Goal: Task Accomplishment & Management: Manage account settings

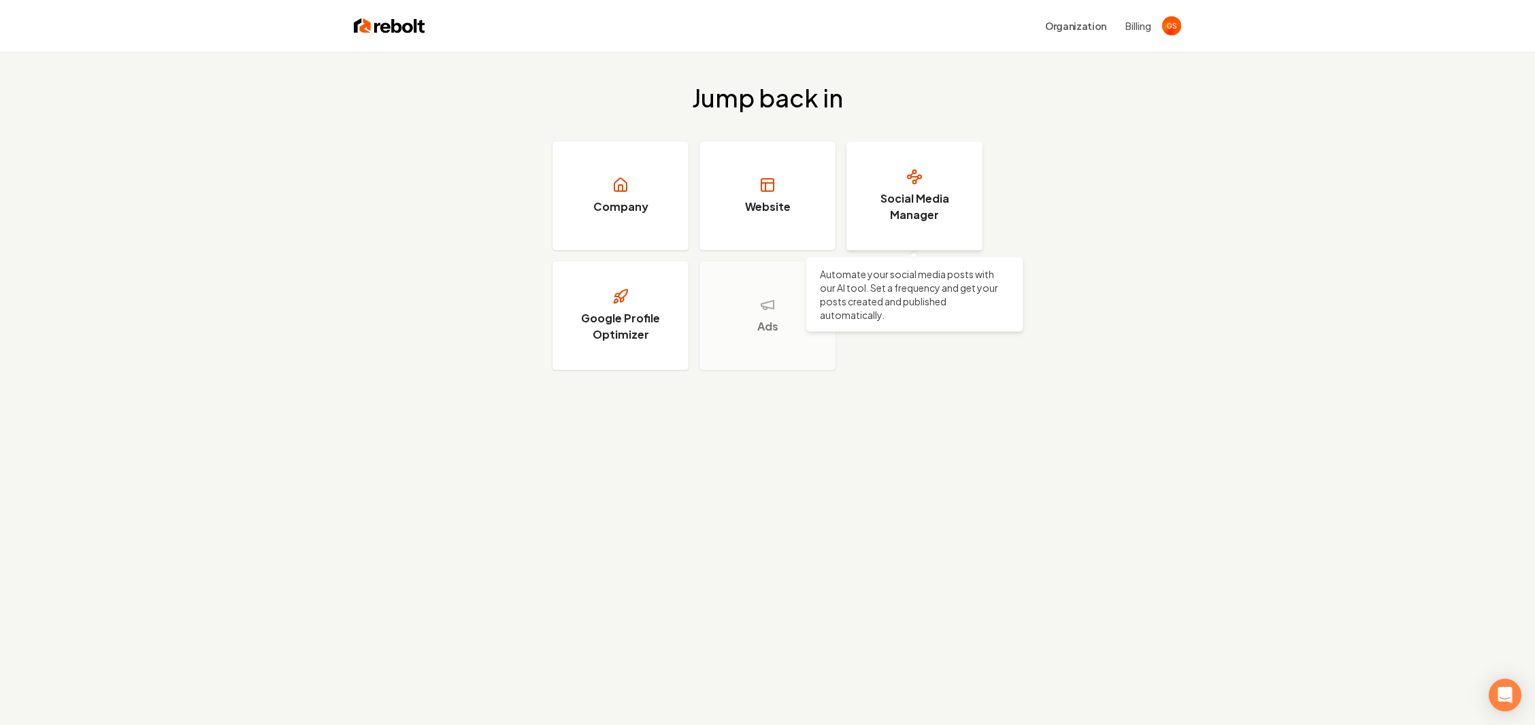
click at [903, 204] on h3 "Social Media Manager" at bounding box center [914, 207] width 102 height 33
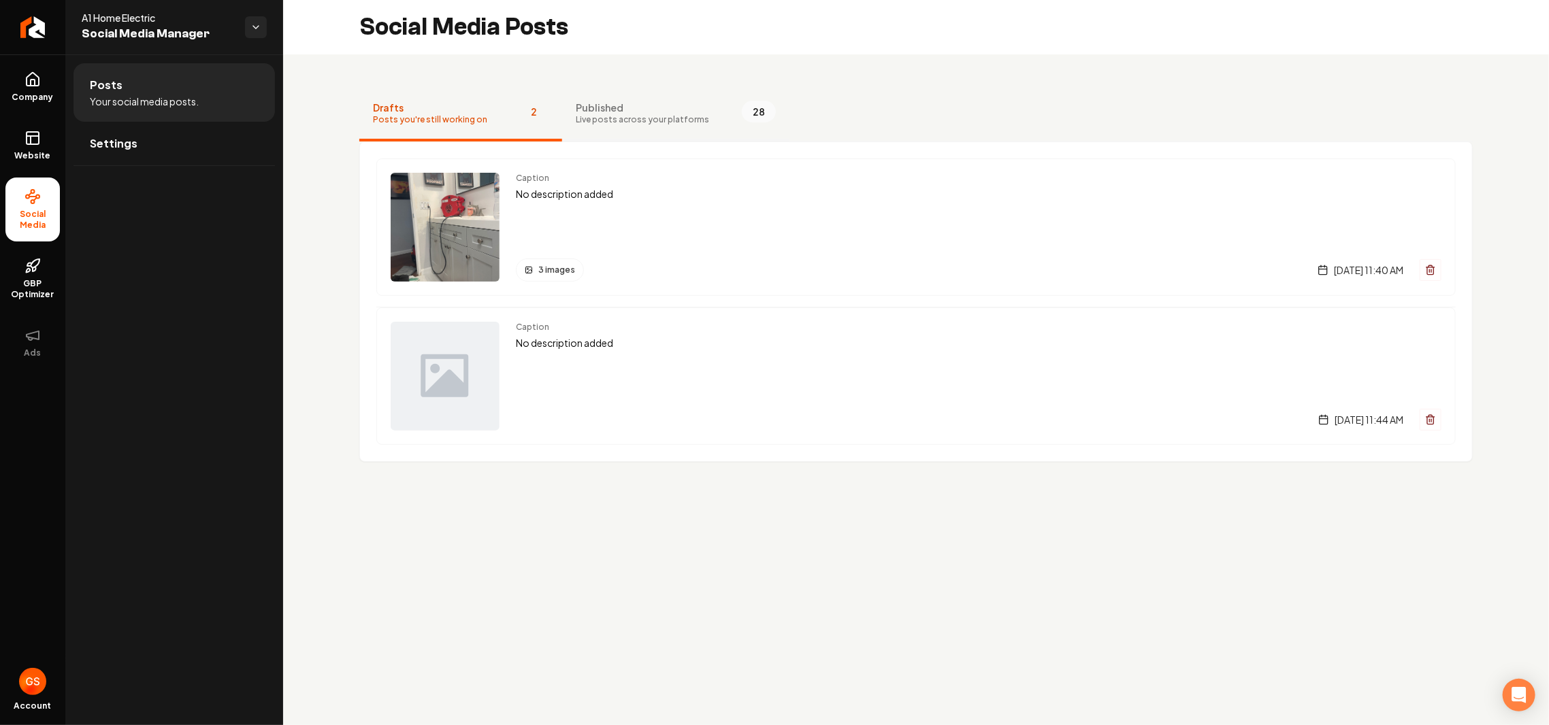
click at [612, 121] on span "Live posts across your platforms" at bounding box center [642, 119] width 133 height 11
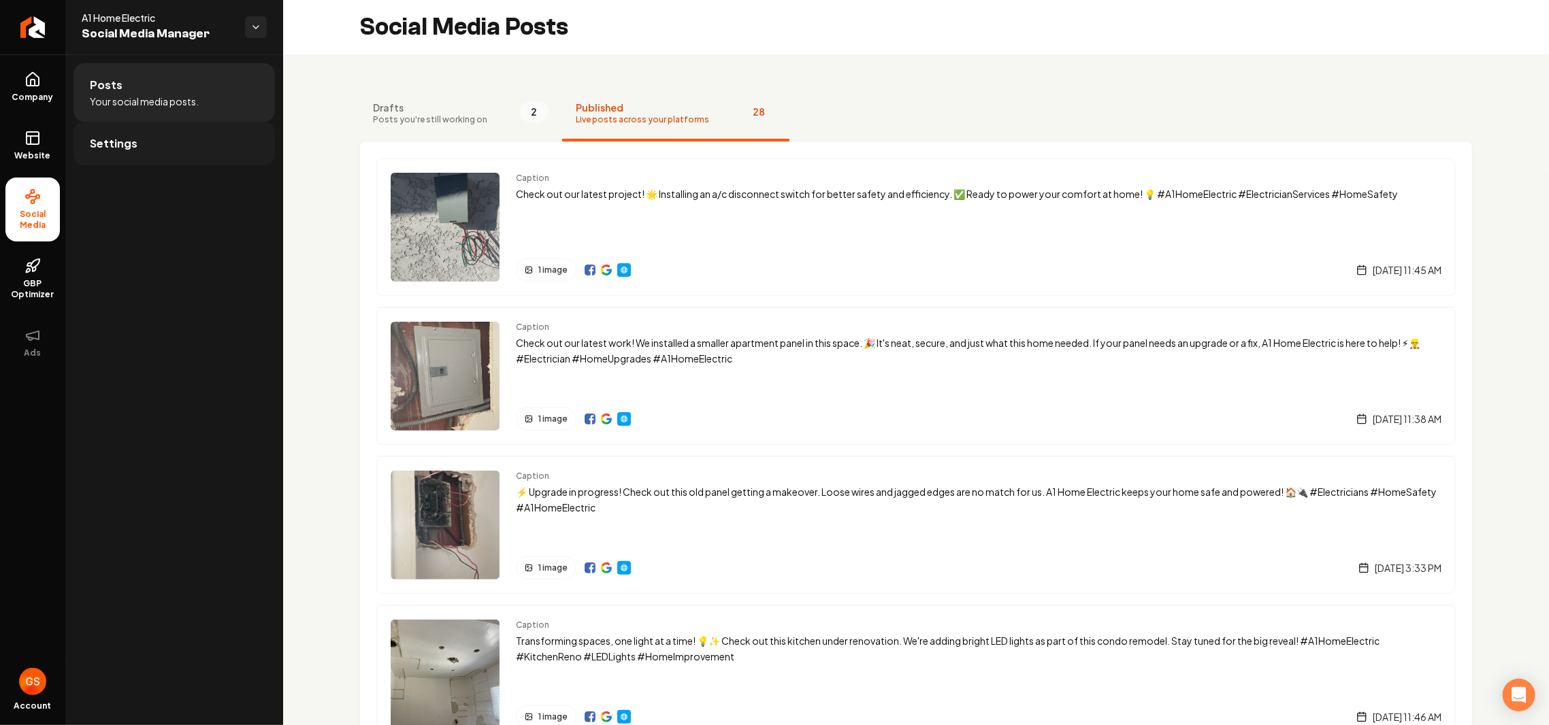
click at [114, 146] on span "Settings" at bounding box center [114, 143] width 48 height 16
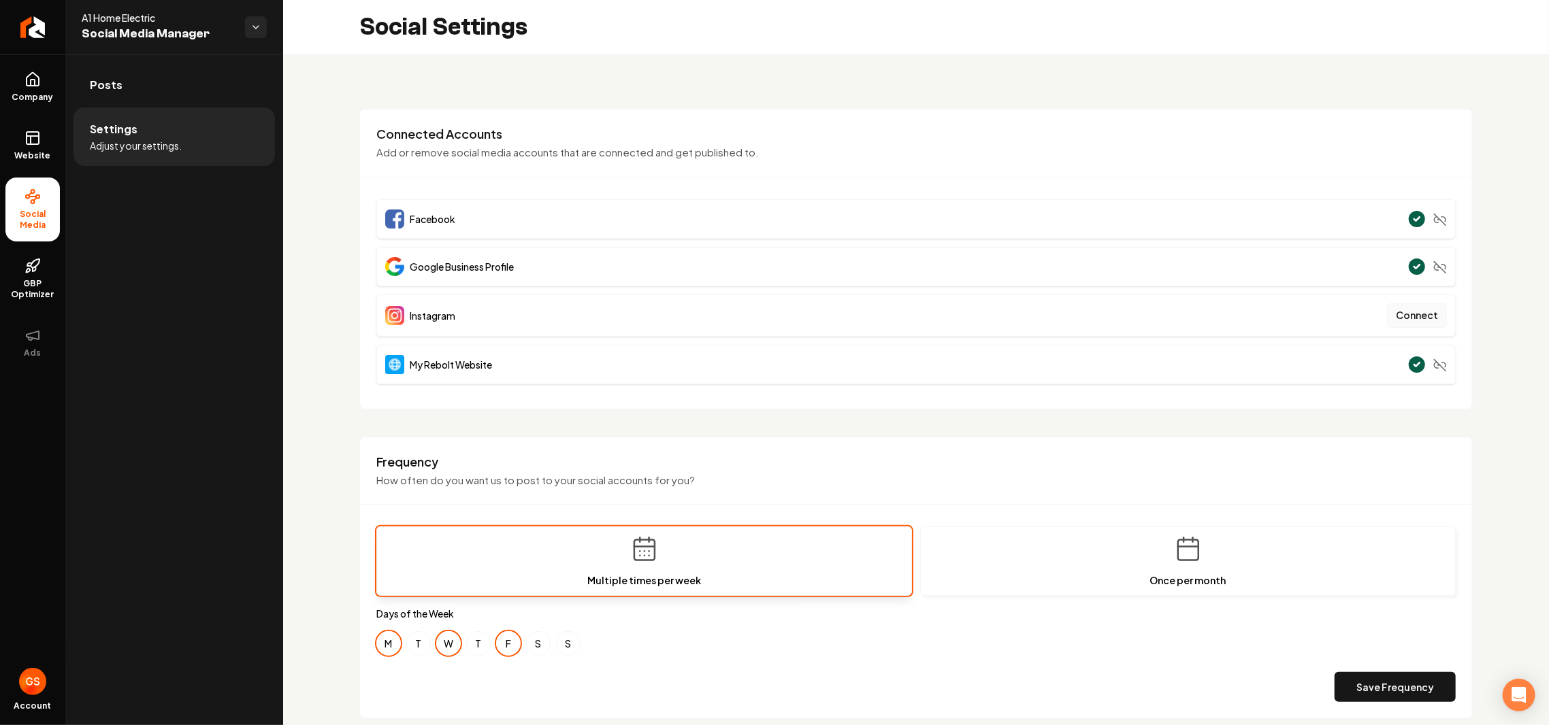
click at [1399, 317] on button "Connect" at bounding box center [1417, 315] width 60 height 24
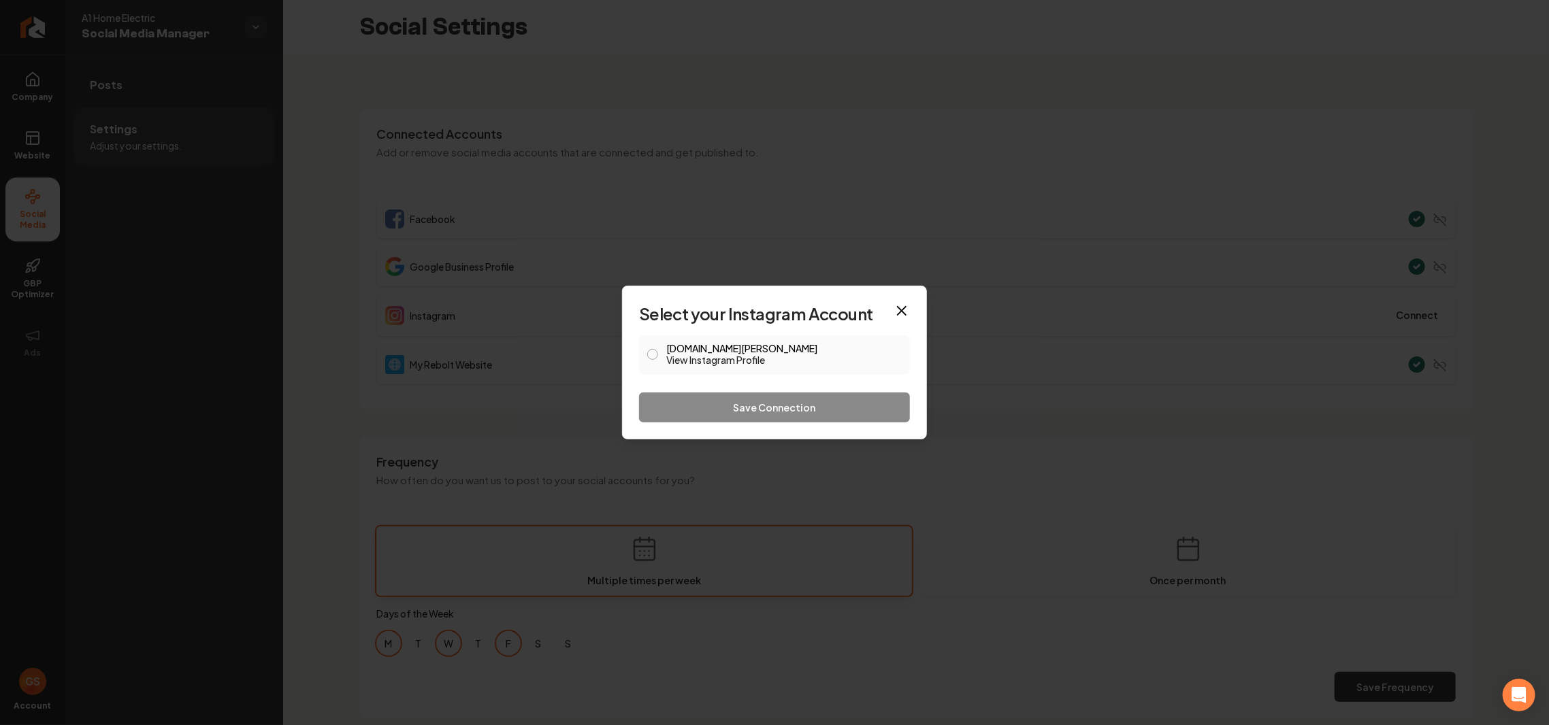
click at [655, 356] on button "[DOMAIN_NAME][PERSON_NAME] View Instagram Profile" at bounding box center [652, 354] width 11 height 11
click at [818, 410] on button "Save Connection" at bounding box center [774, 408] width 271 height 30
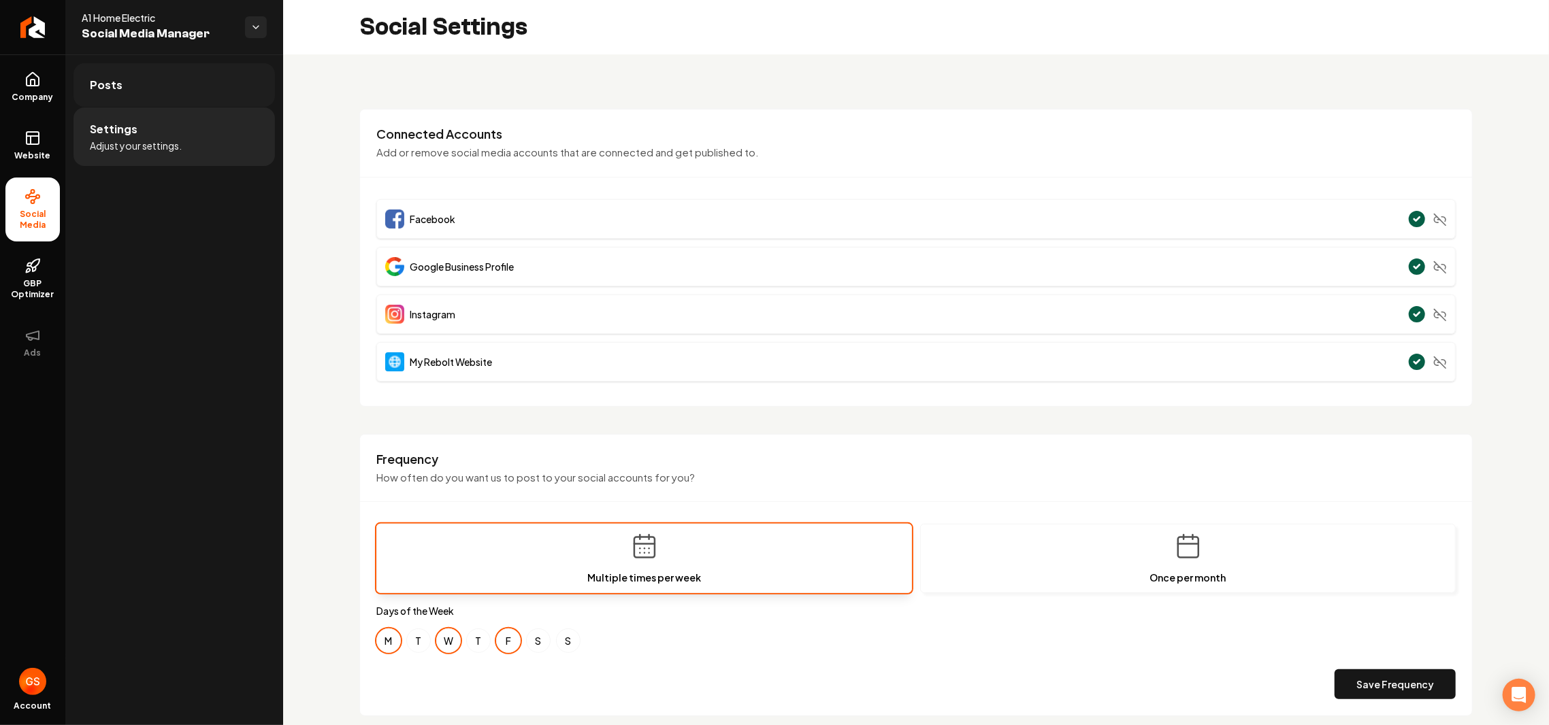
click at [120, 81] on link "Posts" at bounding box center [173, 85] width 201 height 44
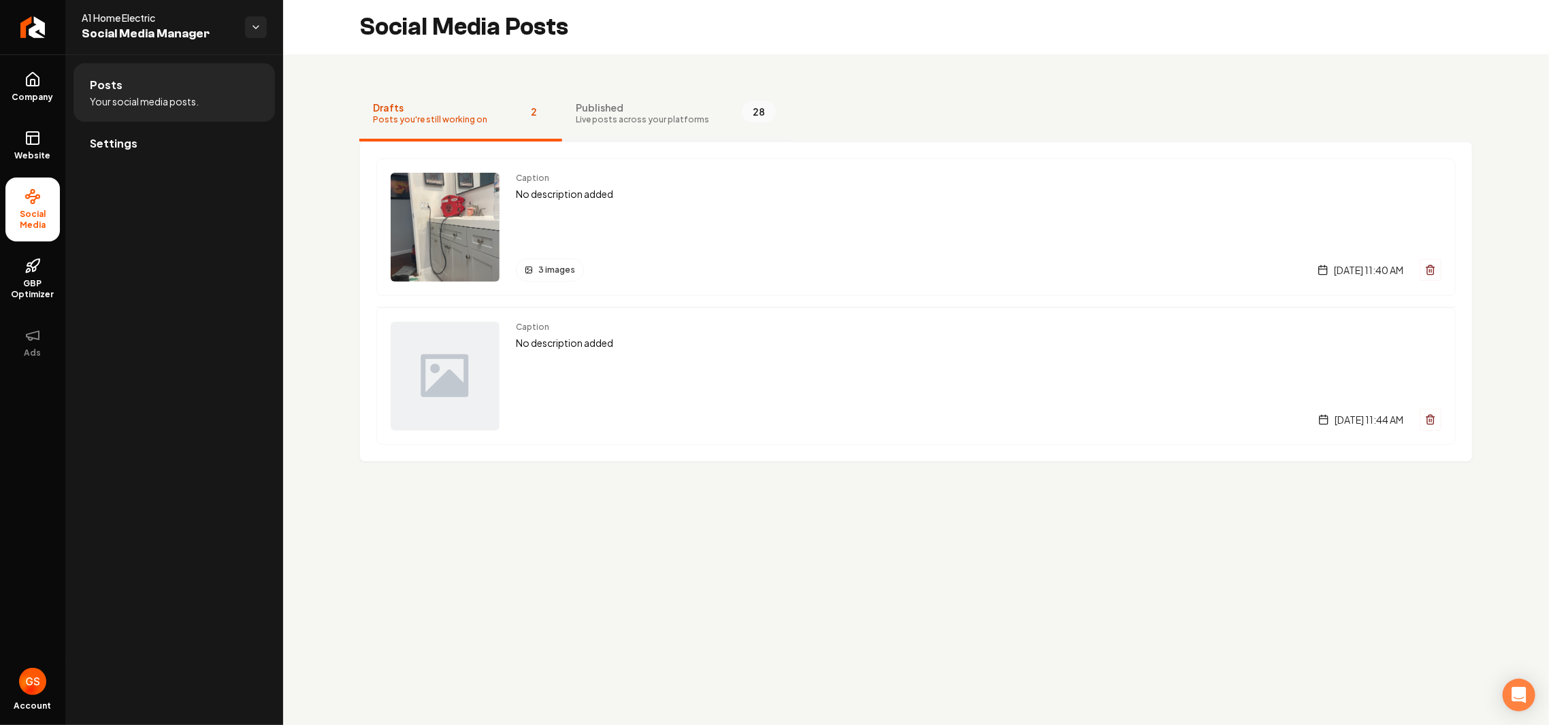
click at [667, 112] on span "Published" at bounding box center [642, 108] width 133 height 14
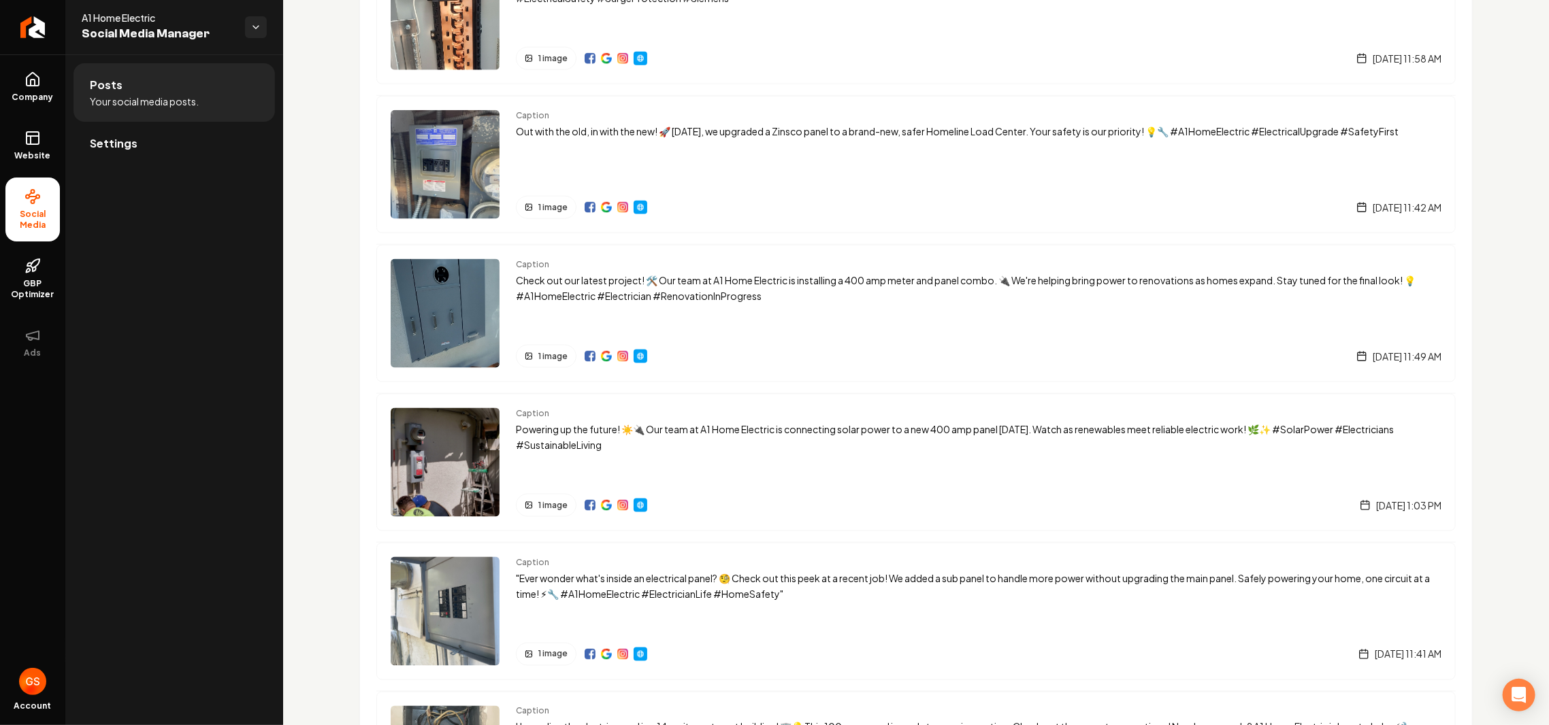
scroll to position [1182, 0]
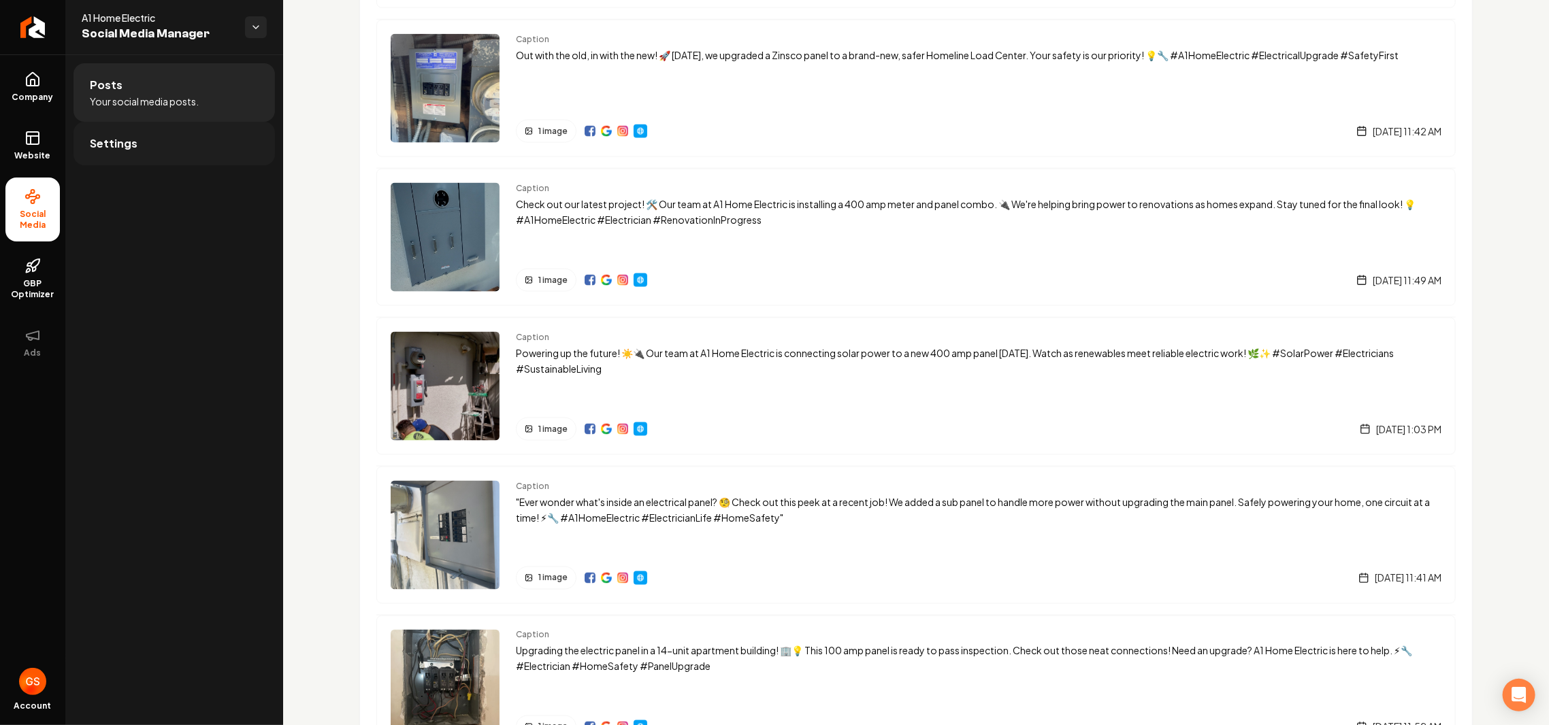
click at [133, 138] on span "Settings" at bounding box center [114, 143] width 48 height 16
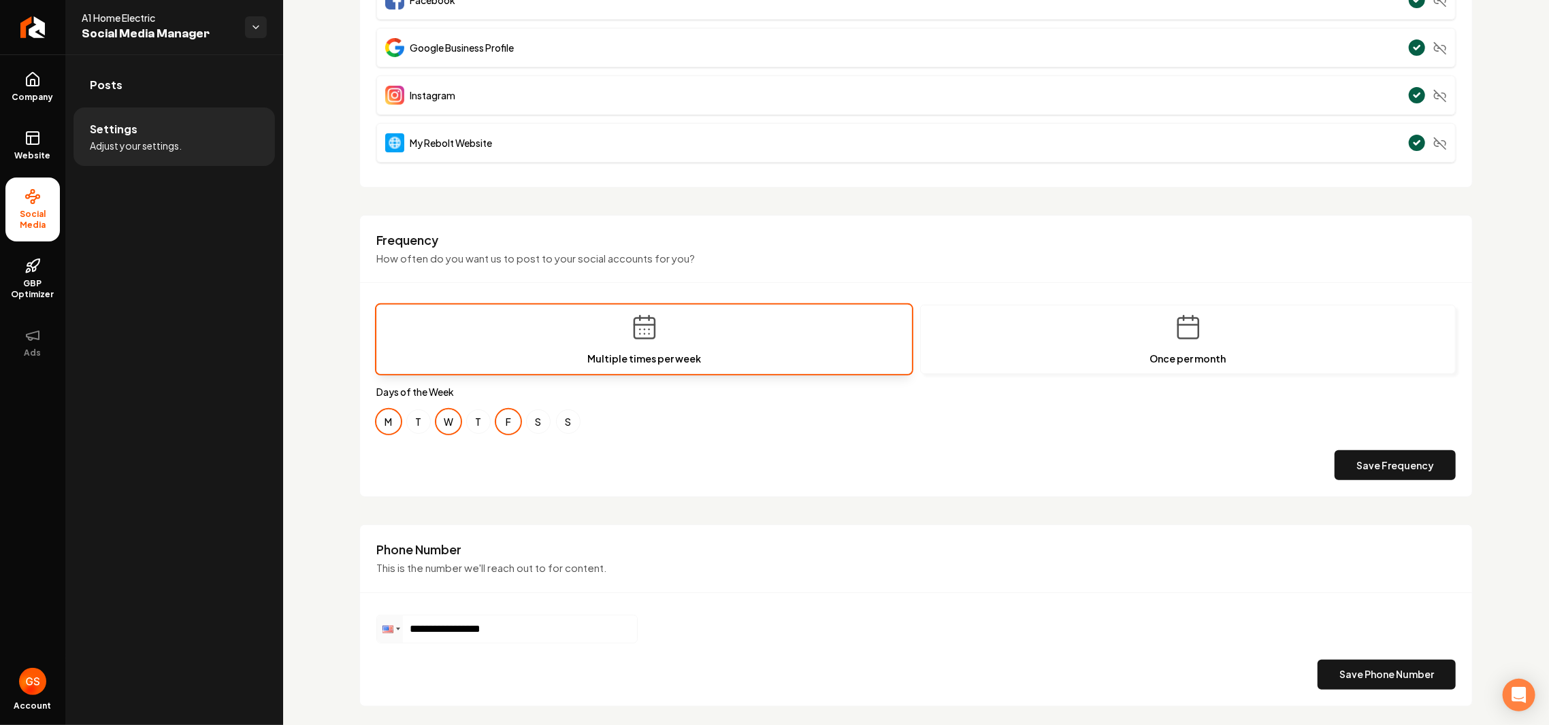
scroll to position [253, 0]
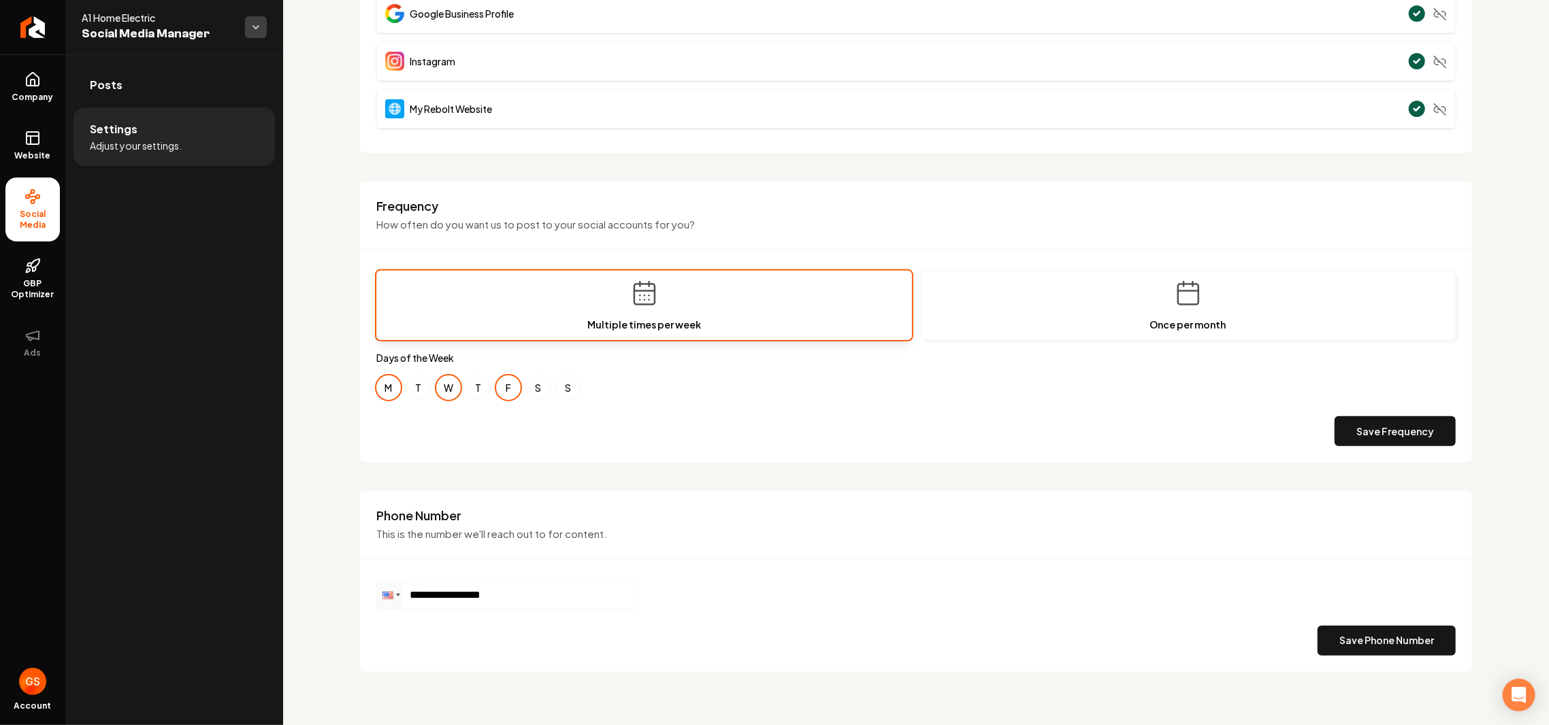
click at [258, 29] on html "**********" at bounding box center [774, 362] width 1549 height 725
click at [331, 76] on link "Back to Dashboard" at bounding box center [356, 79] width 167 height 24
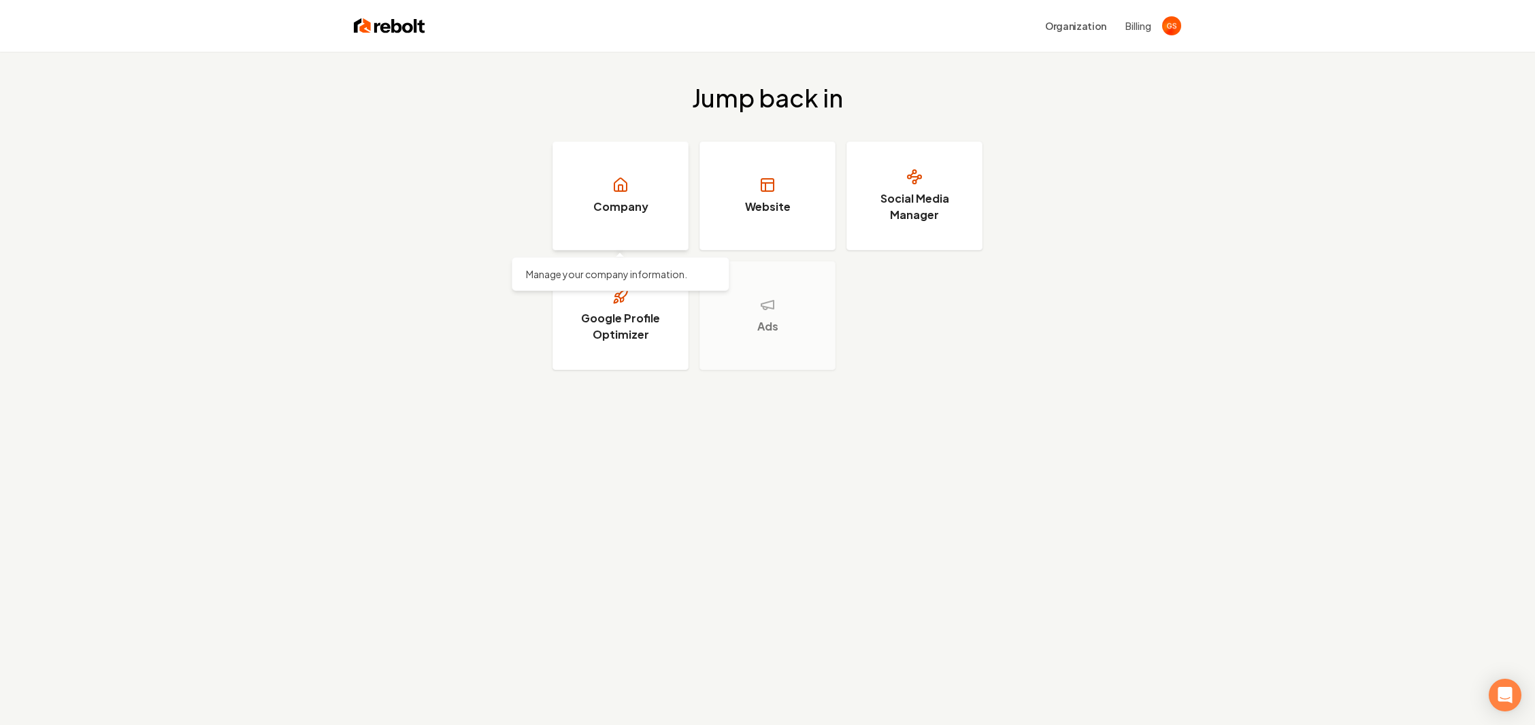
click at [605, 205] on h3 "Company" at bounding box center [620, 207] width 55 height 16
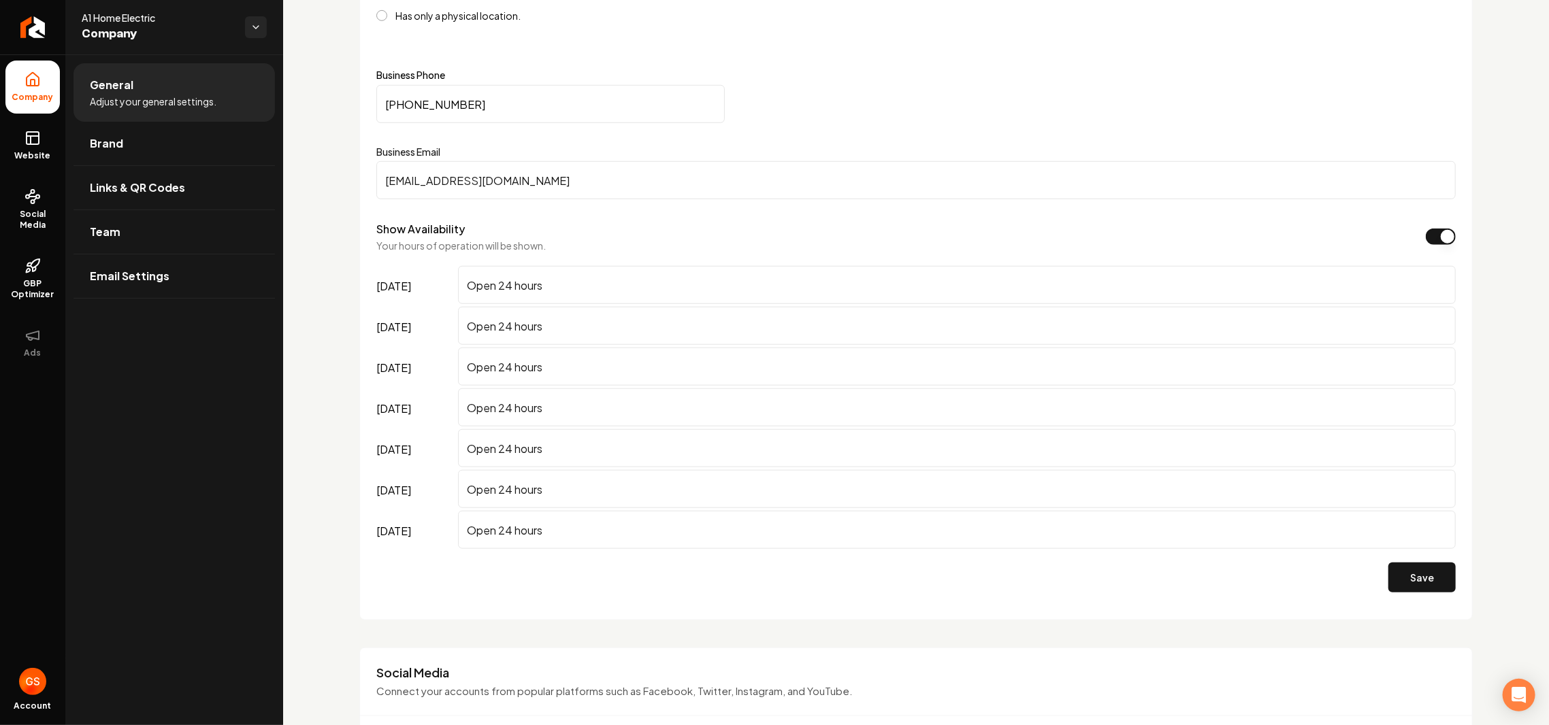
scroll to position [1268, 0]
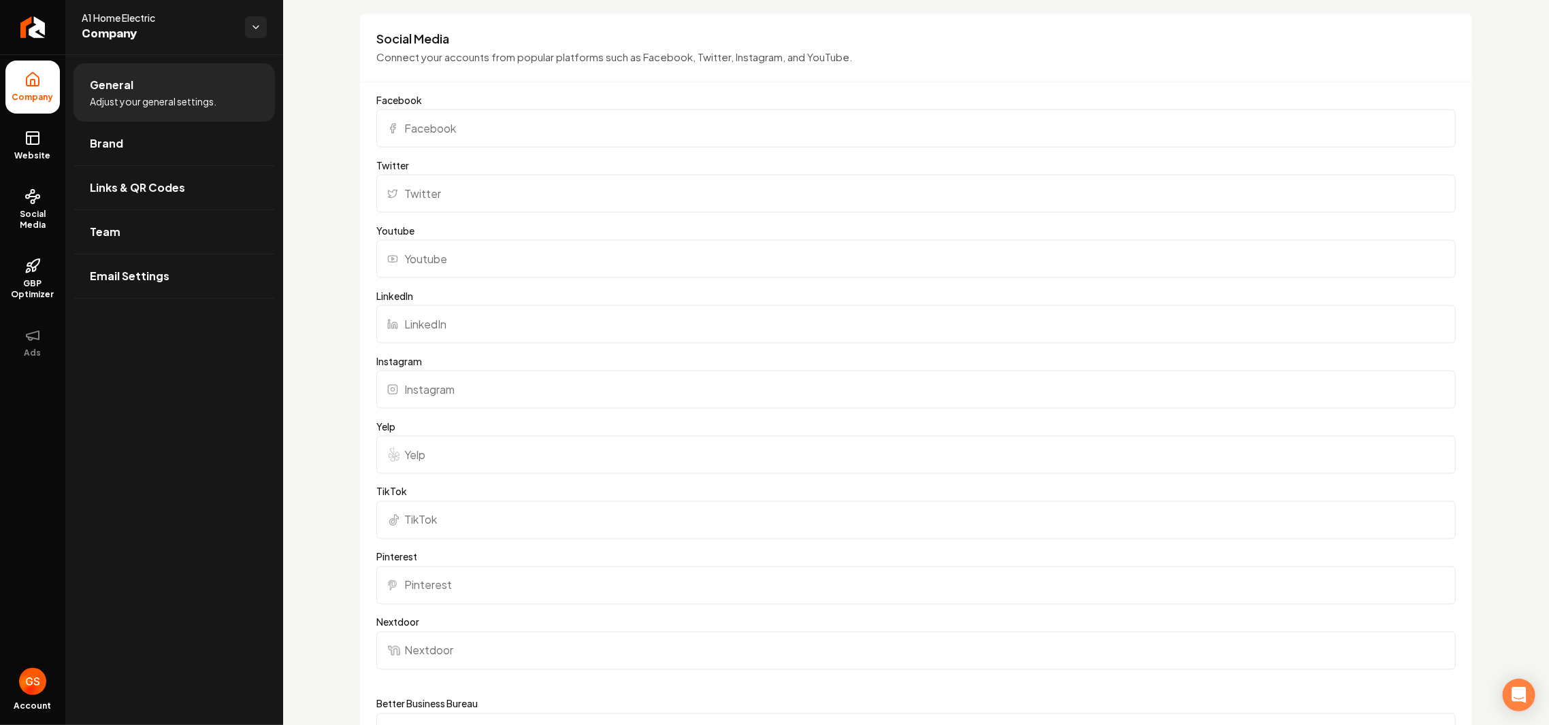
click at [677, 262] on input "Youtube" at bounding box center [915, 259] width 1079 height 38
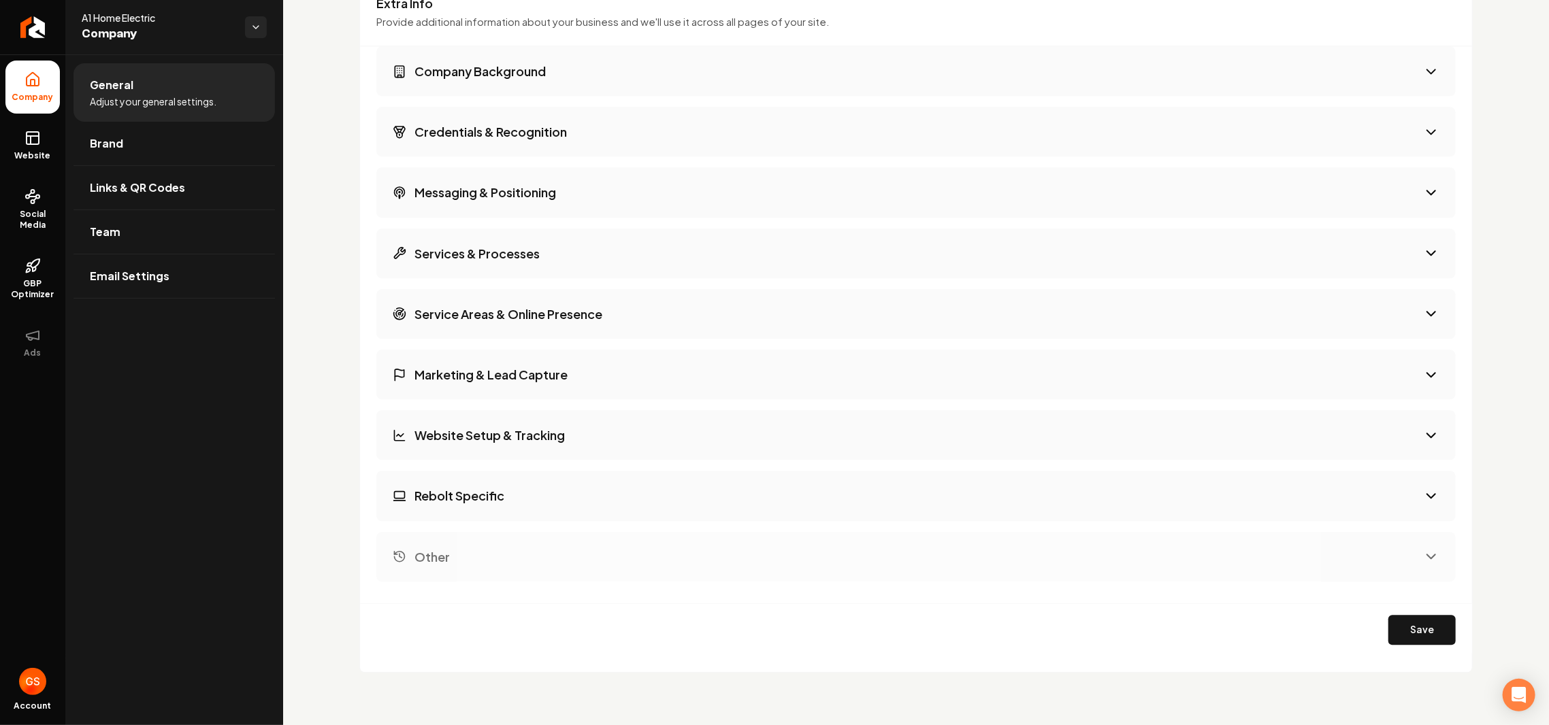
scroll to position [2139, 0]
click at [1423, 314] on icon "Main content area" at bounding box center [1431, 313] width 16 height 16
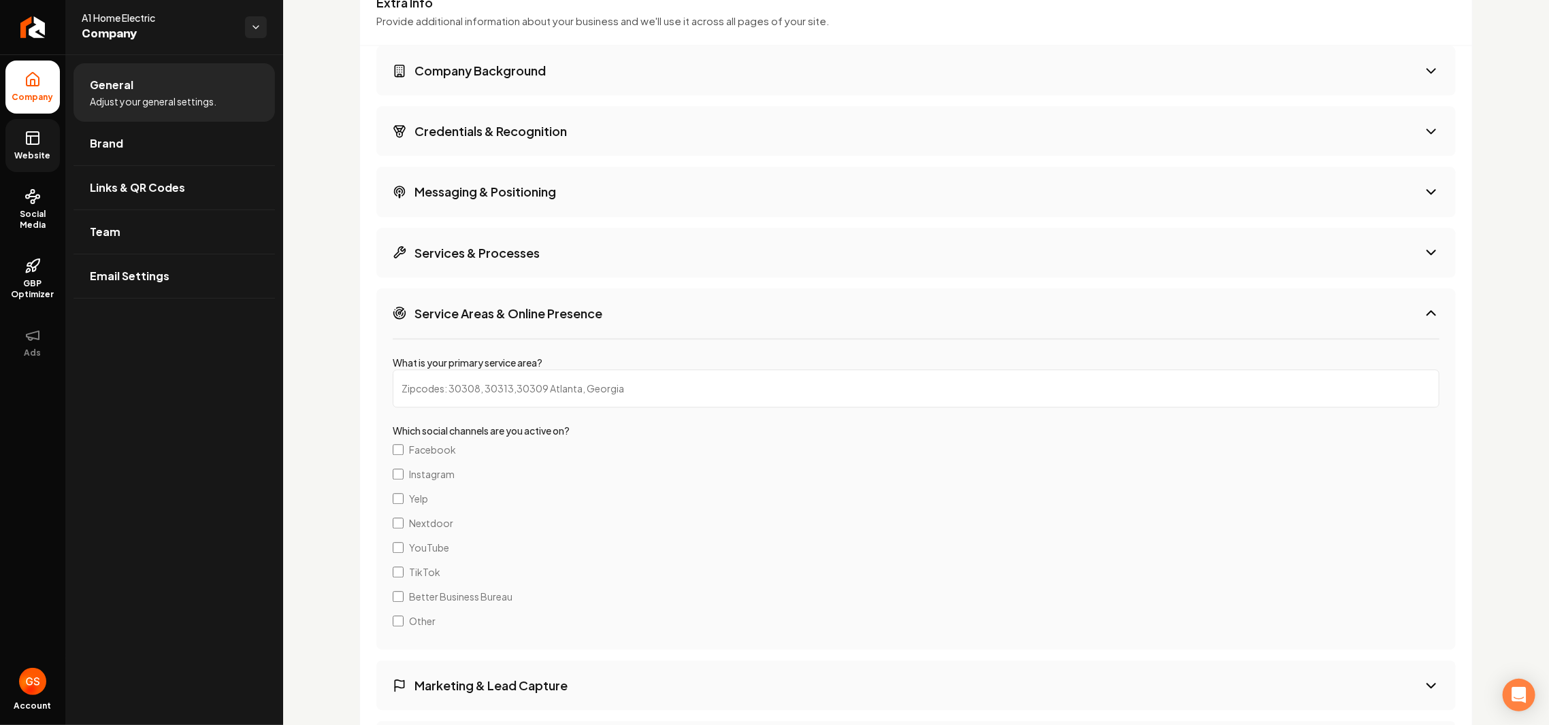
click at [40, 135] on icon at bounding box center [32, 138] width 16 height 16
